Goal: Check status: Check status

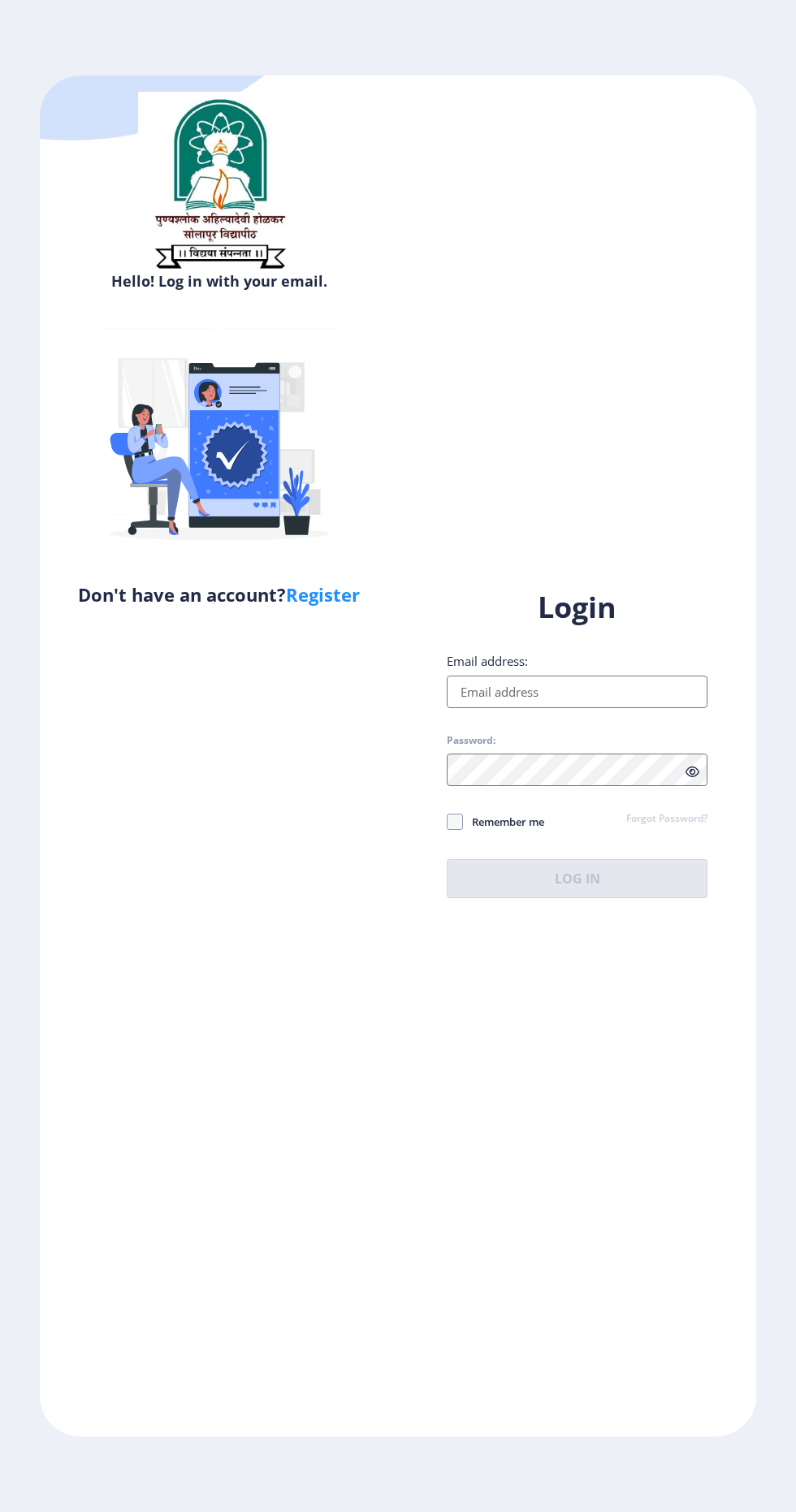
click at [632, 708] on input "Email address:" at bounding box center [577, 692] width 260 height 32
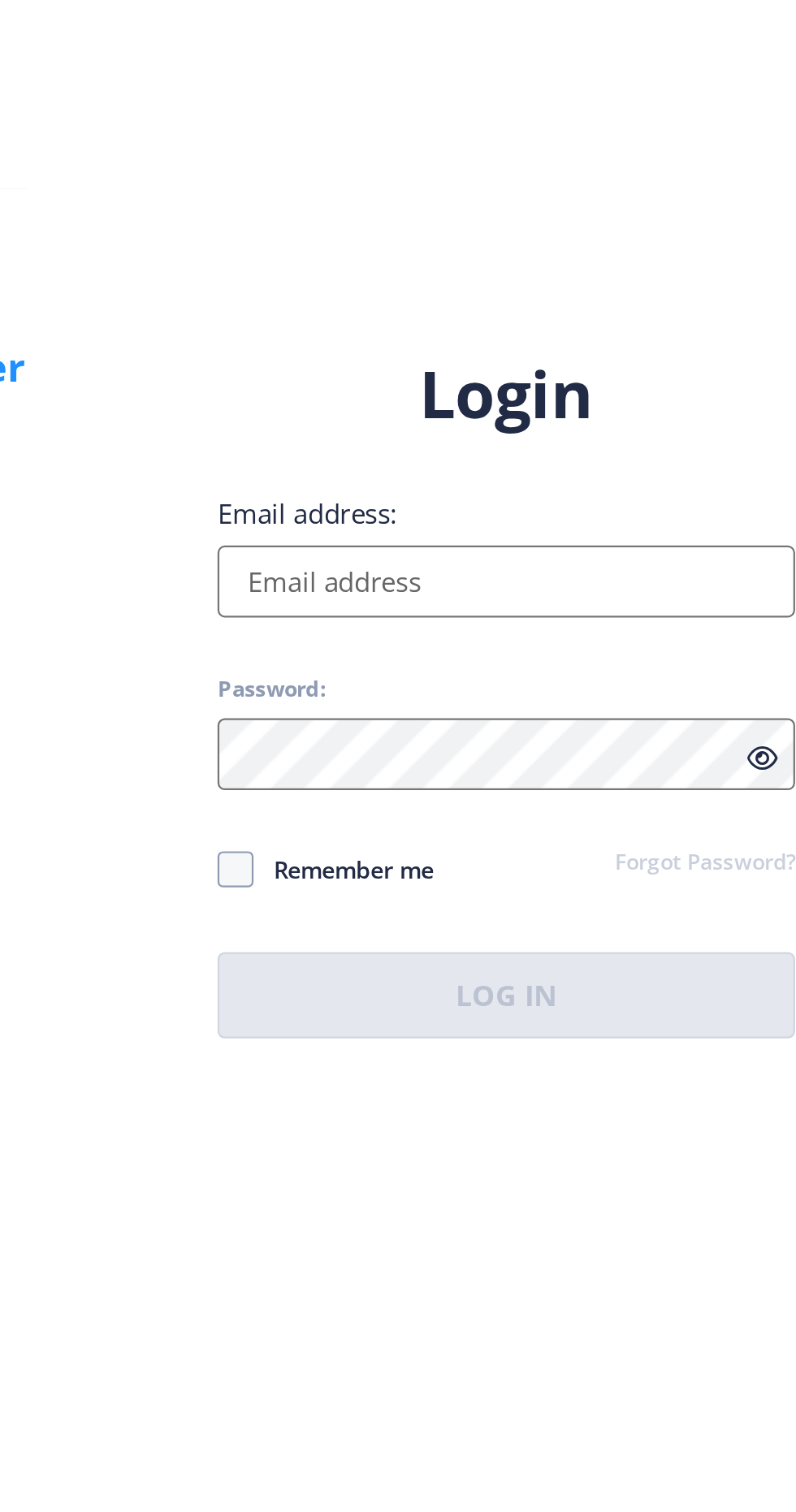
type input "[EMAIL_ADDRESS][DOMAIN_NAME]"
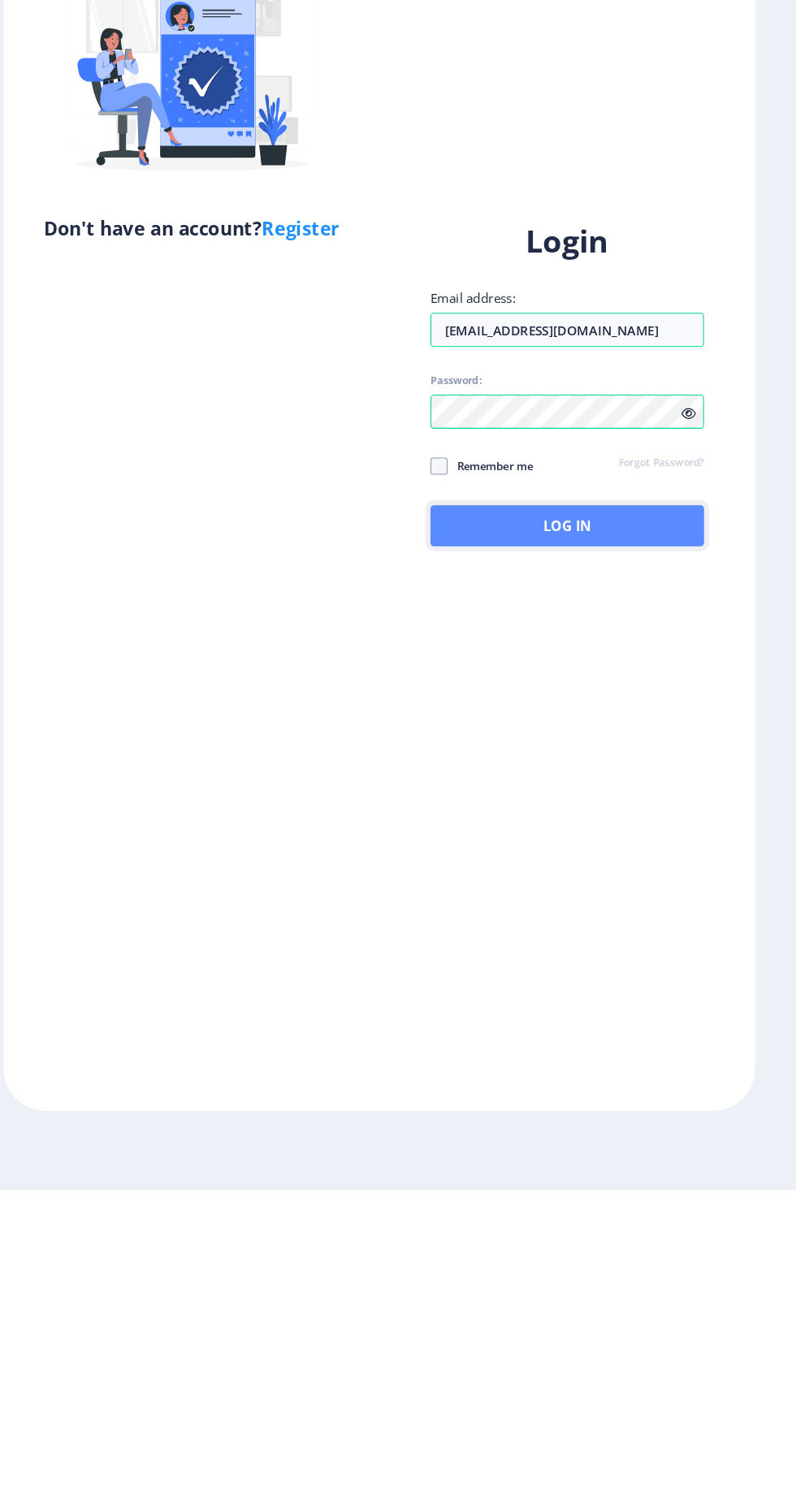
click at [654, 898] on button "Log In" at bounding box center [577, 878] width 260 height 39
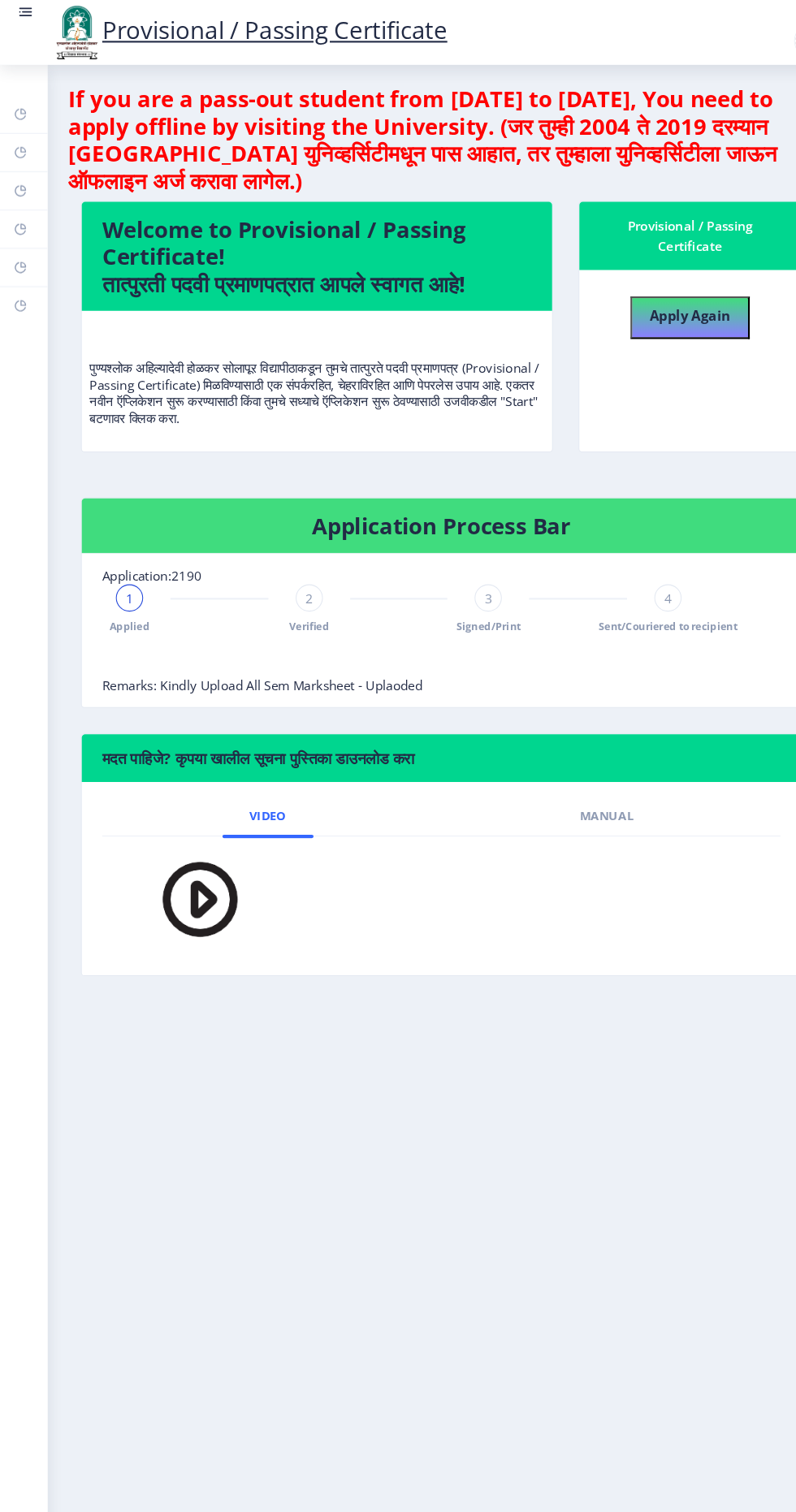
click at [30, 11] on rect at bounding box center [26, 11] width 10 height 2
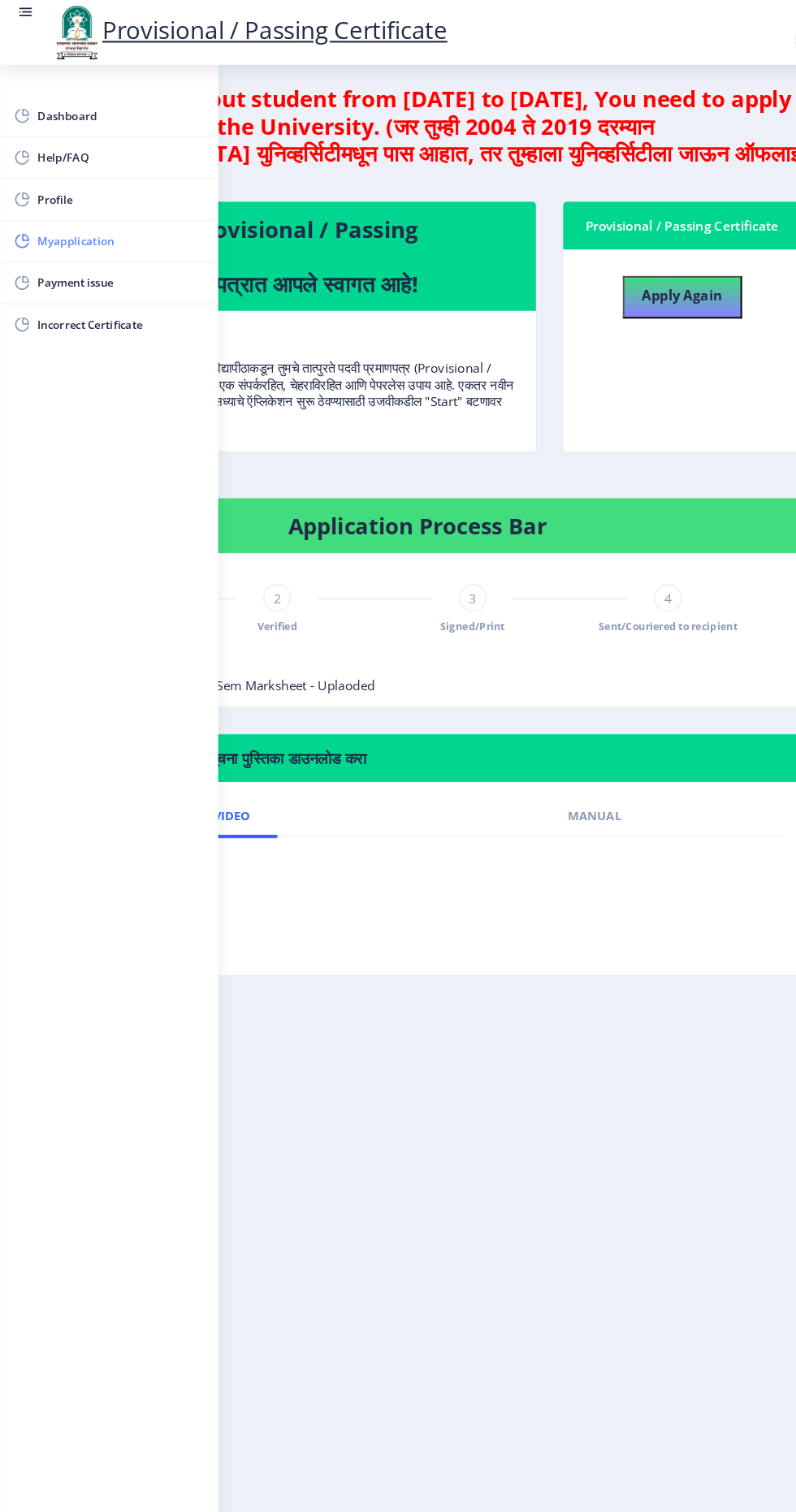
click at [138, 235] on span "Myapplication" at bounding box center [114, 230] width 159 height 19
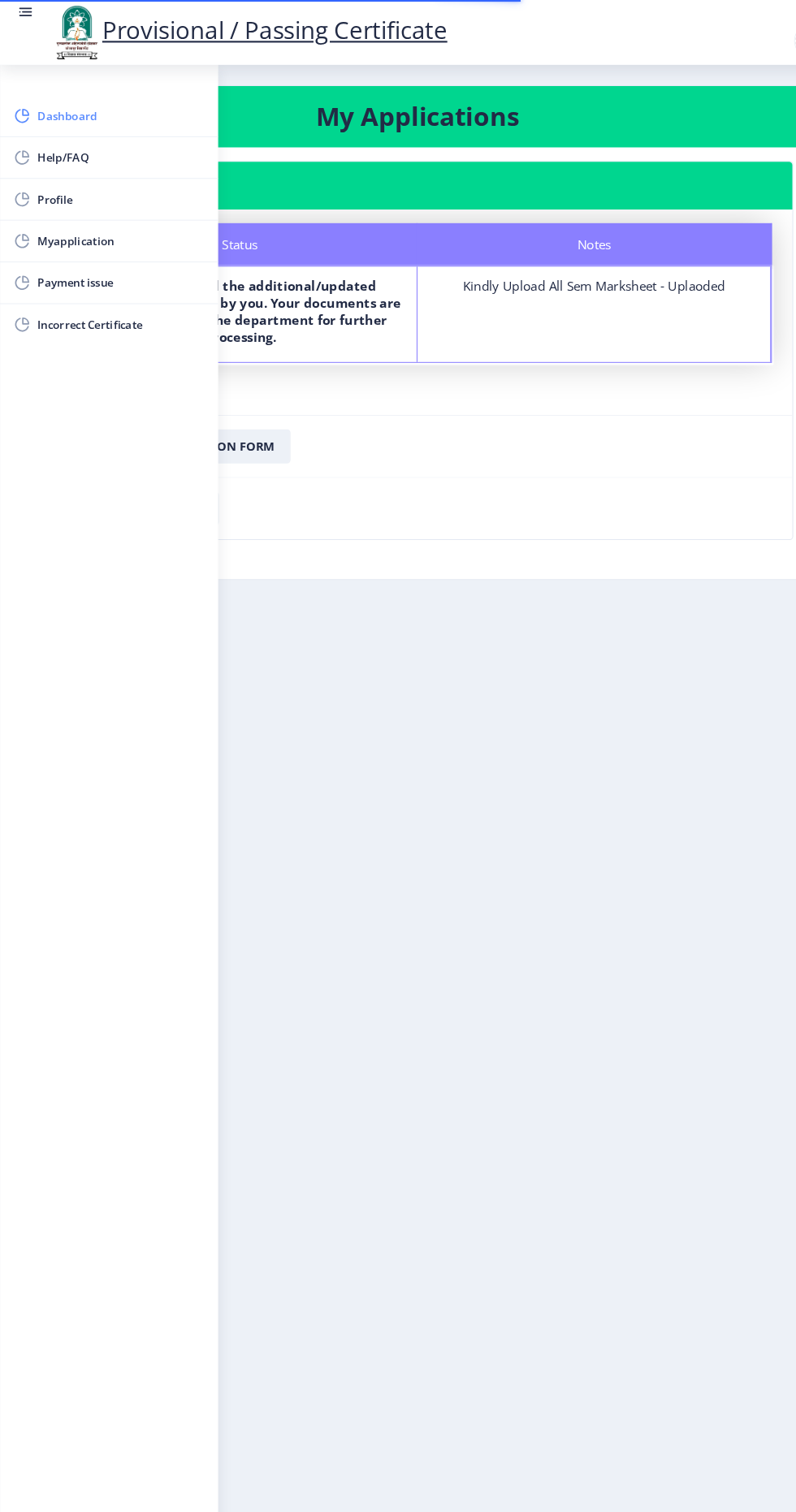
click at [100, 108] on span "Dashboard" at bounding box center [114, 111] width 159 height 19
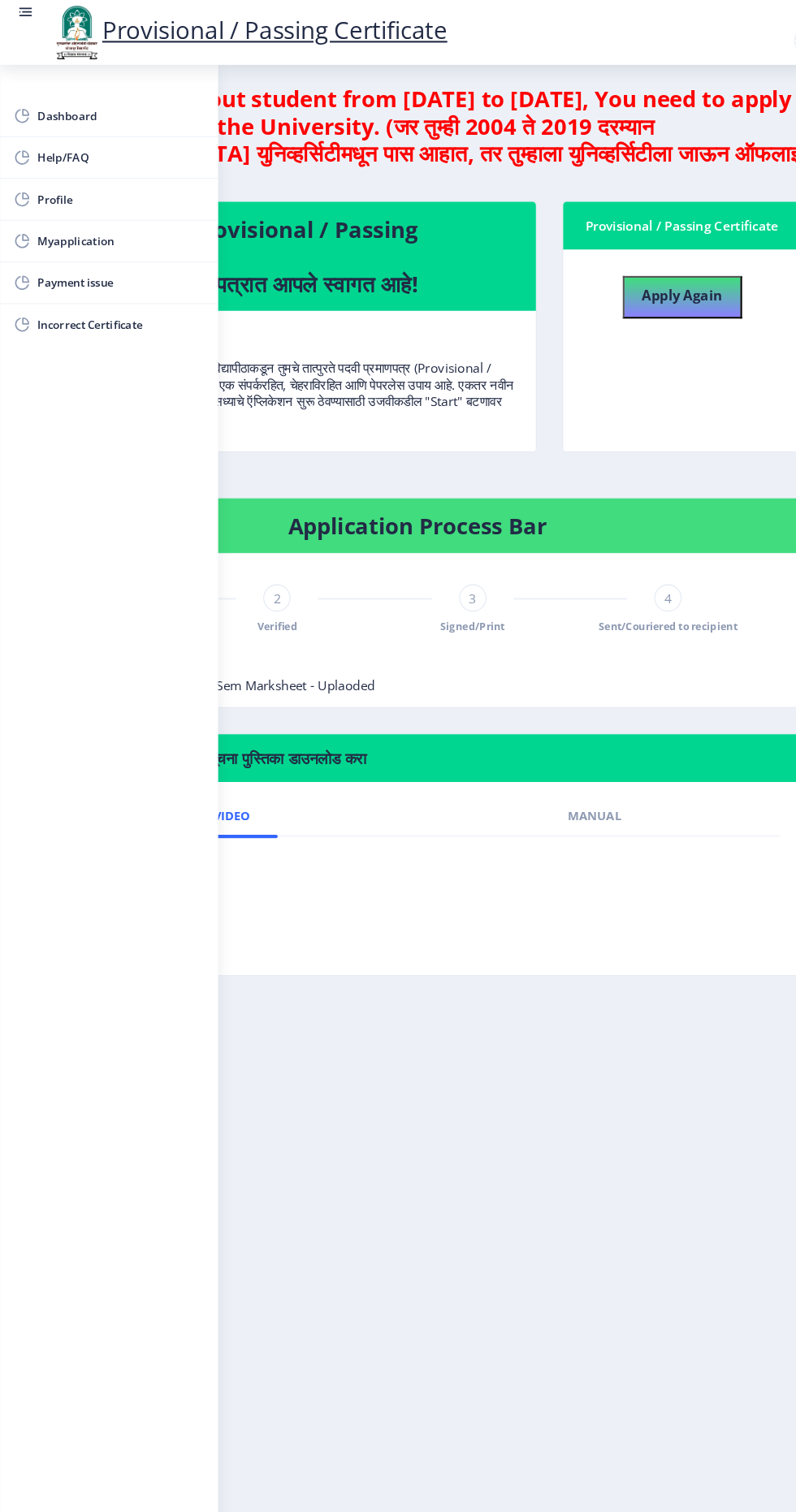
click at [610, 600] on span "Sent/Couriered to recipient" at bounding box center [636, 597] width 133 height 13
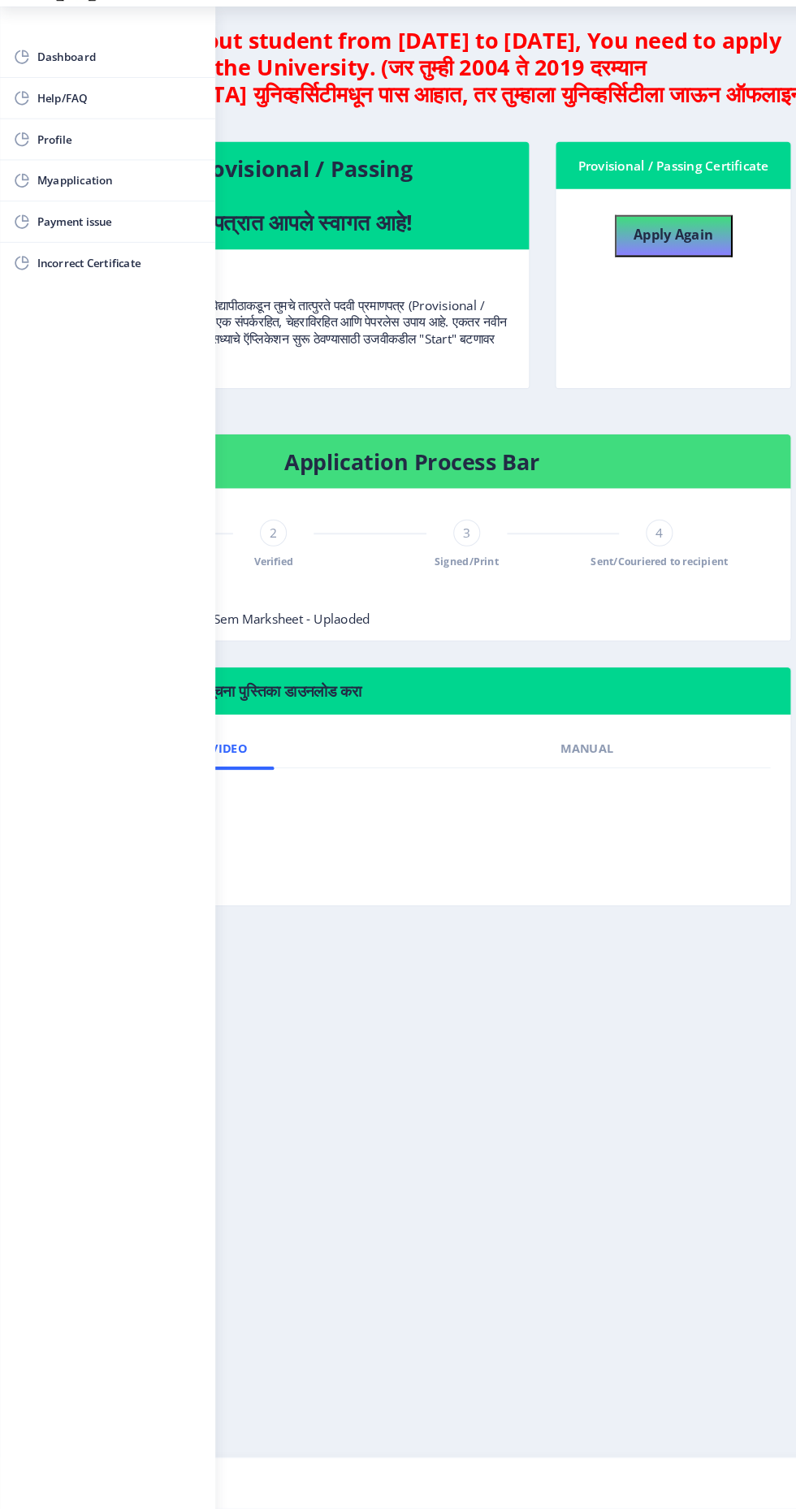
scroll to position [3, 0]
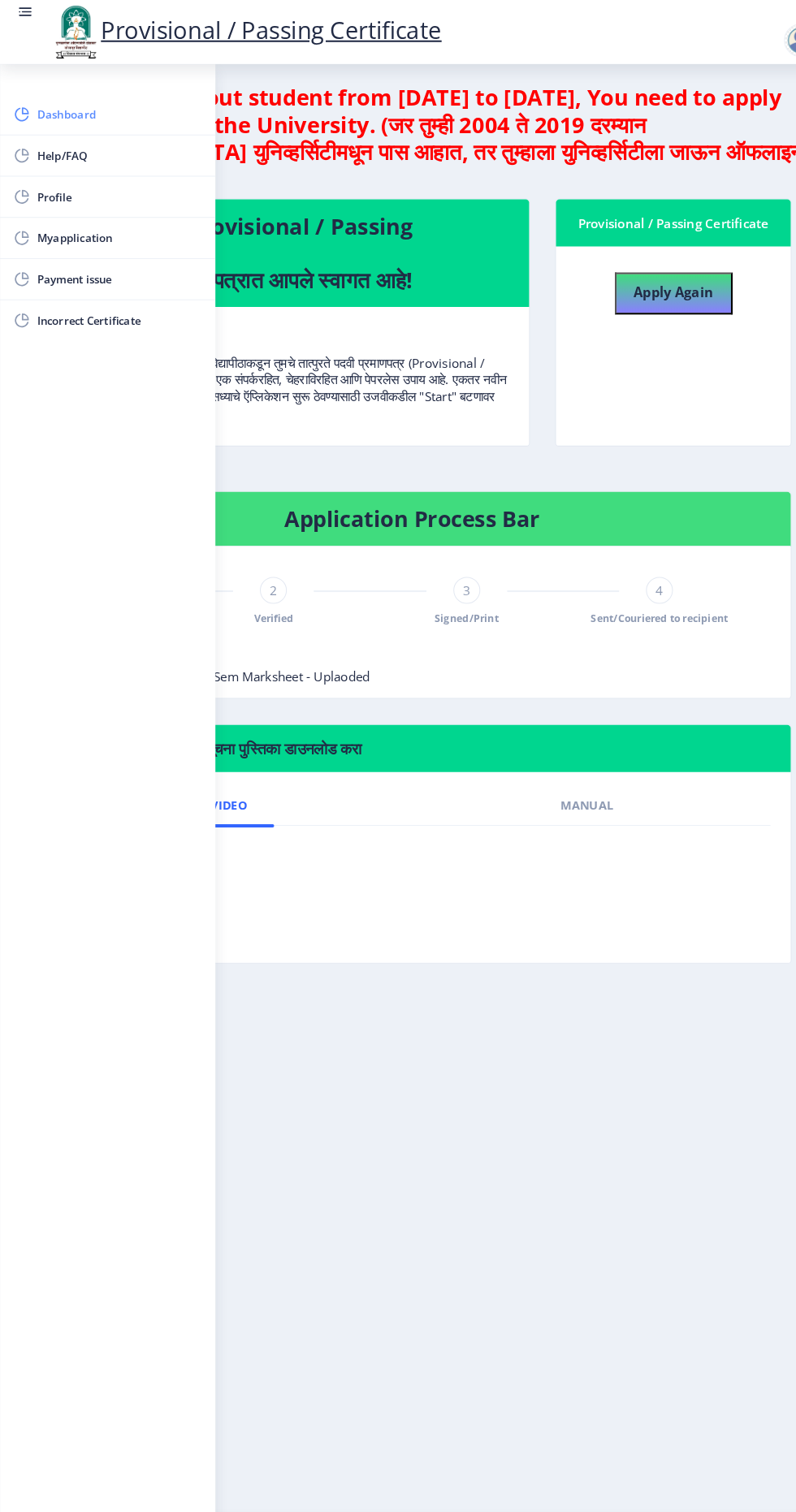
click at [75, 98] on link "Dashboard" at bounding box center [104, 110] width 208 height 39
click at [76, 92] on link "Dashboard" at bounding box center [104, 110] width 208 height 39
click at [20, 48] on link at bounding box center [24, 31] width 16 height 55
